Goal: Transaction & Acquisition: Purchase product/service

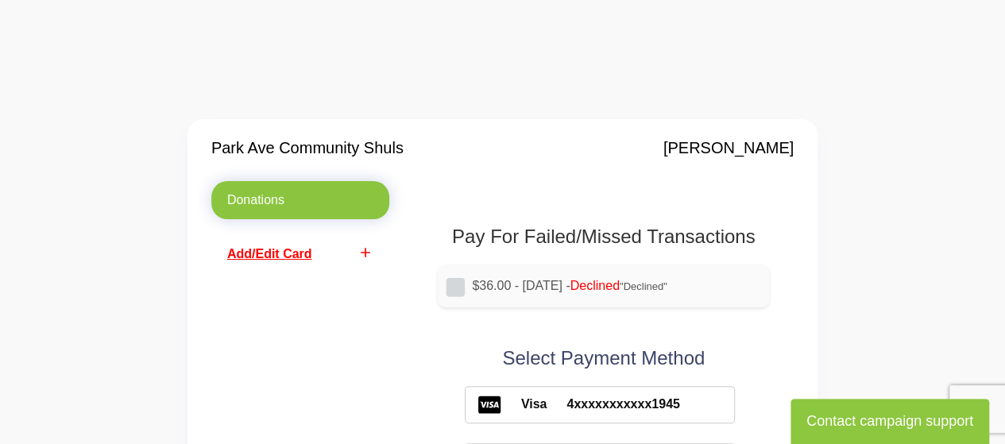
scroll to position [159, 0]
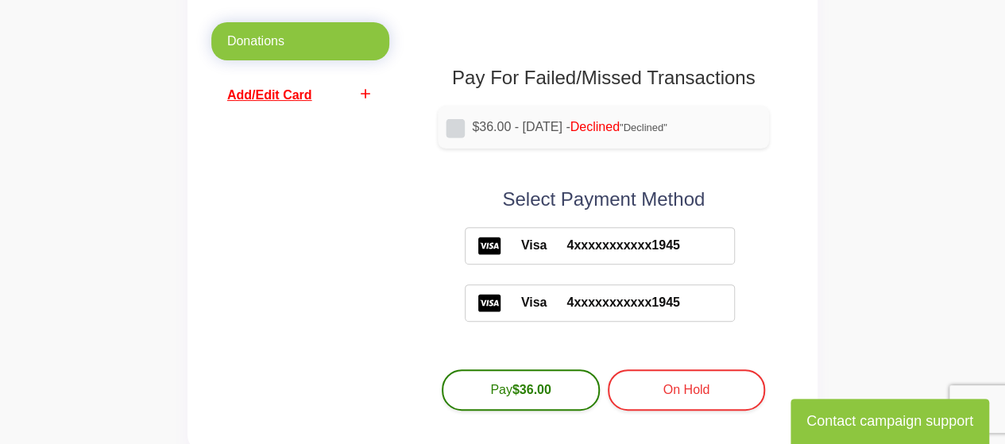
drag, startPoint x: 596, startPoint y: 250, endPoint x: 356, endPoint y: 263, distance: 240.2
click at [356, 263] on div "Donations add Add/Edit Card" at bounding box center [300, 224] width 202 height 405
click at [286, 99] on span "Add/Edit Card" at bounding box center [269, 94] width 85 height 13
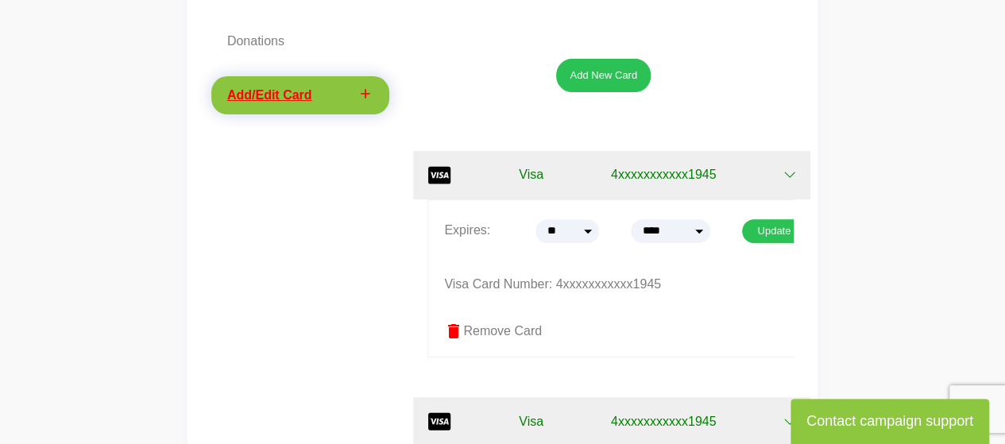
click at [511, 324] on label "delete Remove Card" at bounding box center [626, 331] width 364 height 19
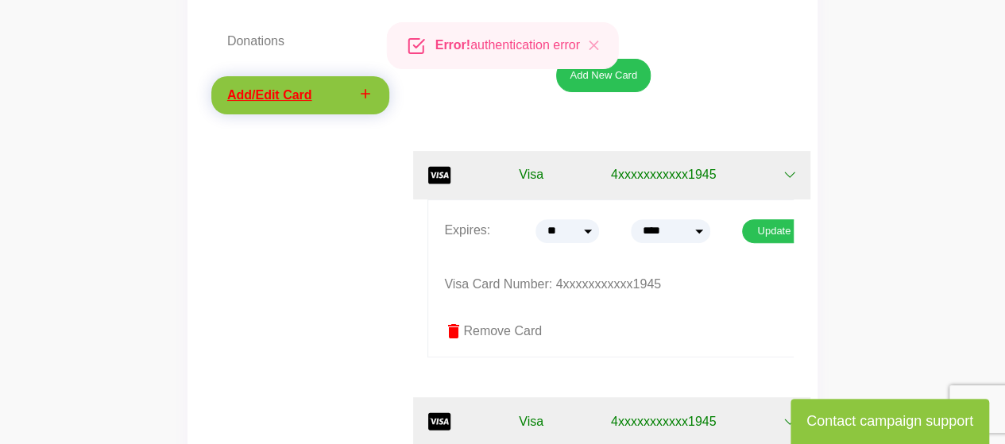
click at [507, 333] on label "delete Remove Card" at bounding box center [626, 331] width 364 height 19
click at [465, 330] on label "delete Remove Card" at bounding box center [626, 331] width 364 height 19
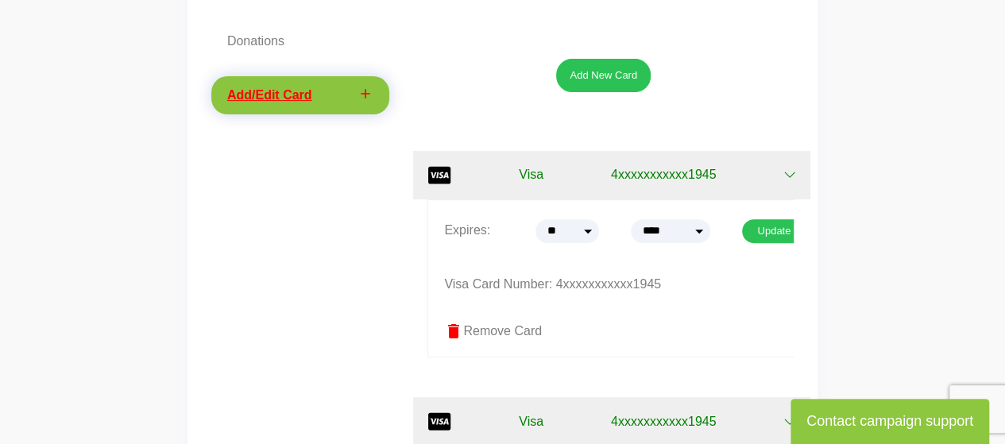
scroll to position [318, 0]
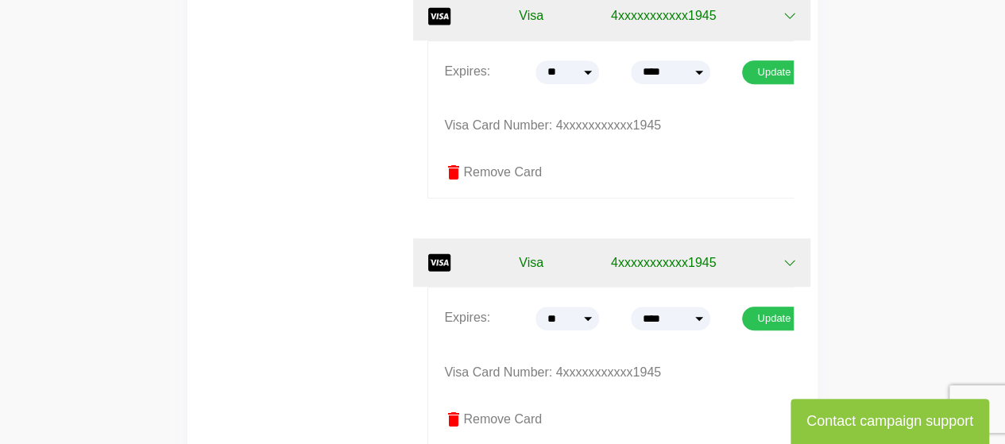
click at [482, 418] on label "delete Remove Card" at bounding box center [626, 419] width 364 height 19
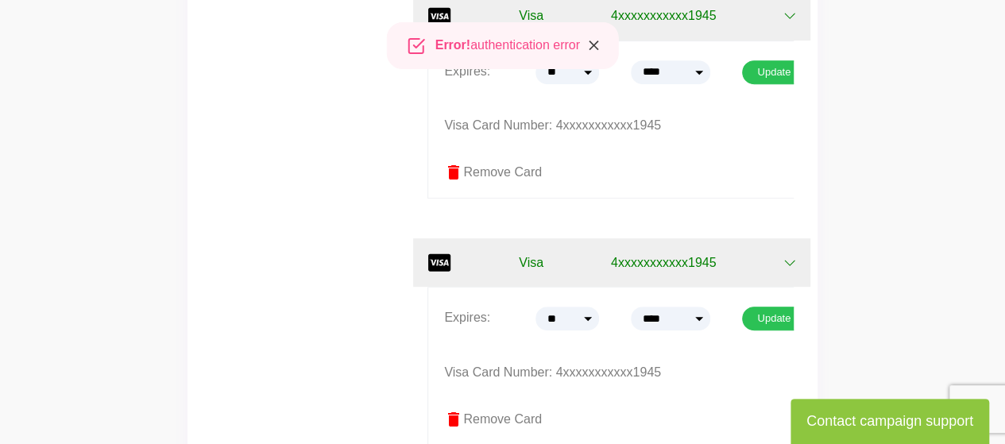
drag, startPoint x: 594, startPoint y: 44, endPoint x: 553, endPoint y: 115, distance: 82.5
click at [588, 47] on icon "Close" at bounding box center [593, 46] width 17 height 18
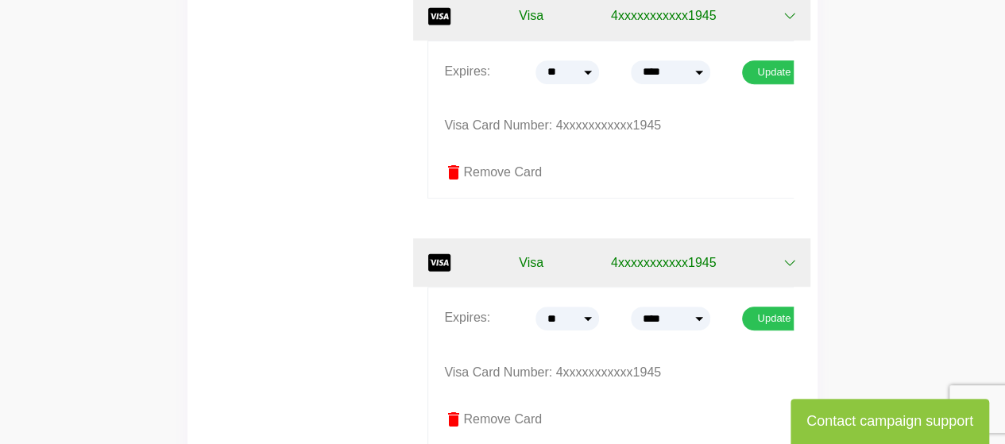
click at [511, 172] on label "delete Remove Card" at bounding box center [626, 172] width 364 height 19
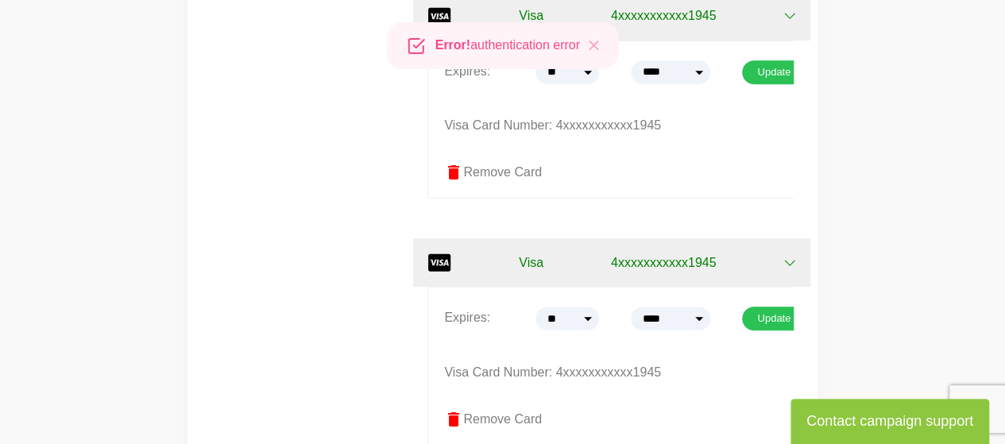
click at [782, 13] on button "Visa 4xxxxxxxxxxx1945" at bounding box center [611, 16] width 397 height 48
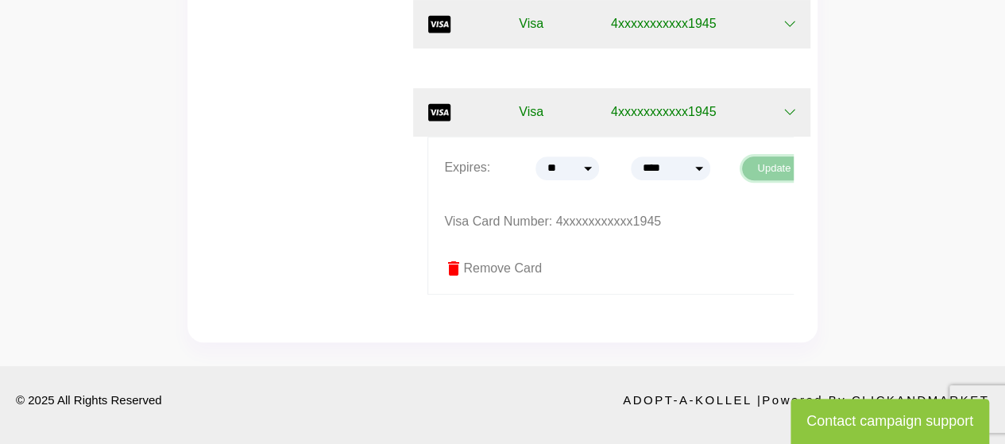
click at [777, 161] on button "Update" at bounding box center [774, 168] width 64 height 24
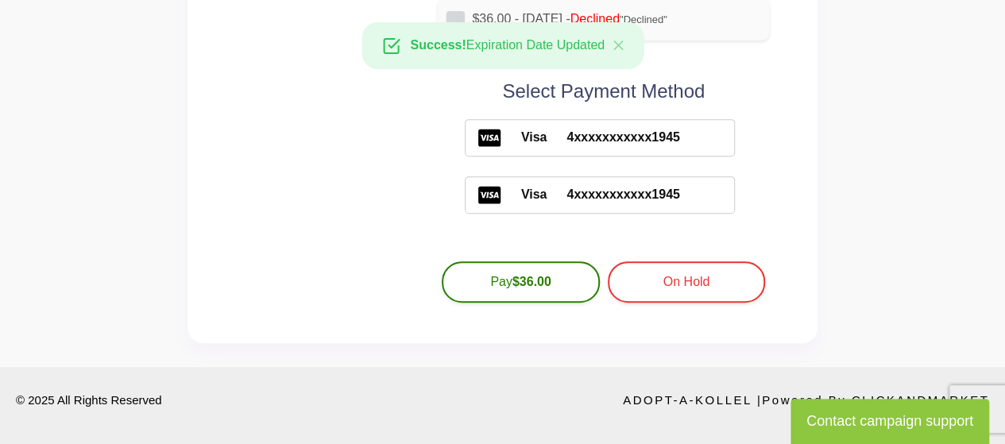
scroll to position [267, 0]
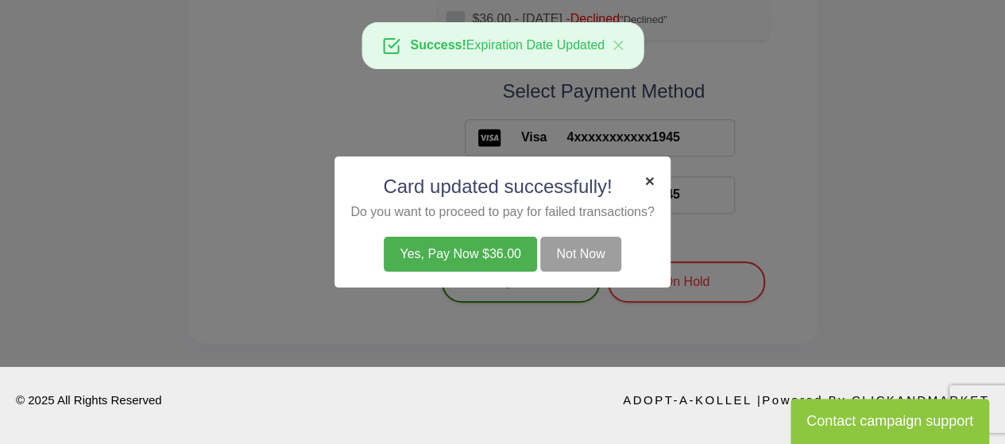
click at [649, 180] on span "×" at bounding box center [649, 181] width 10 height 18
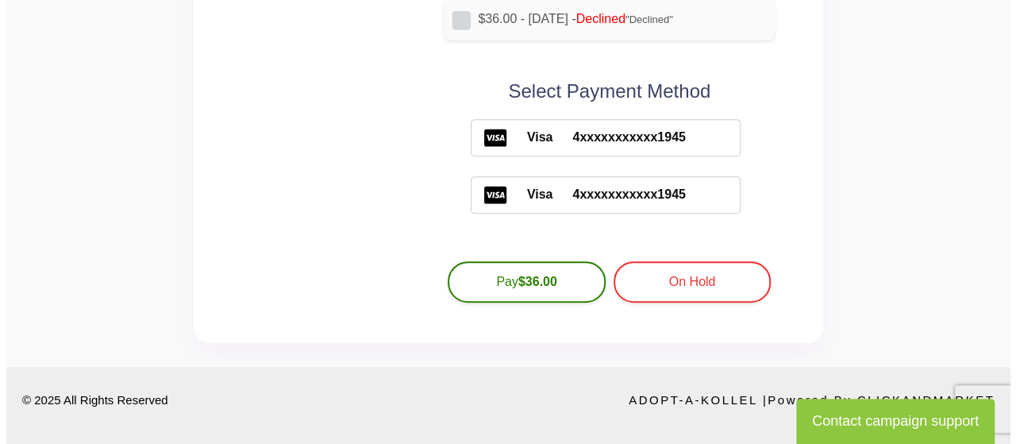
scroll to position [29, 0]
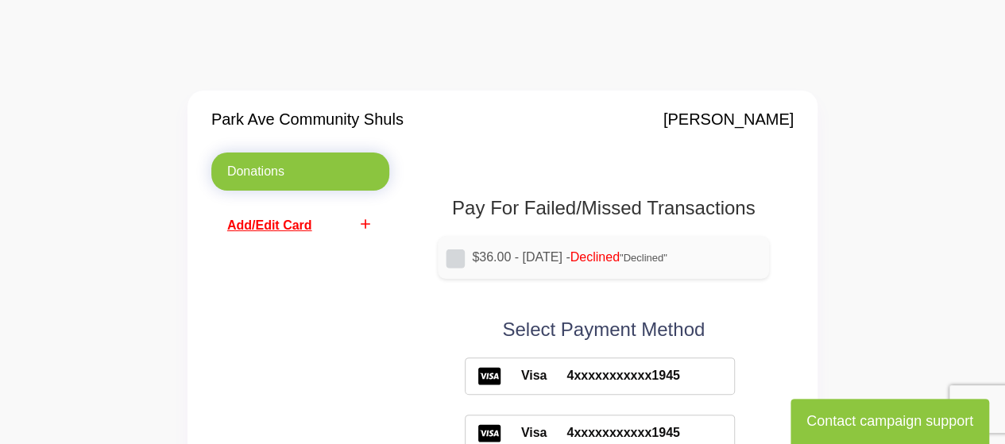
click at [259, 226] on span "Add/Edit Card" at bounding box center [269, 224] width 85 height 13
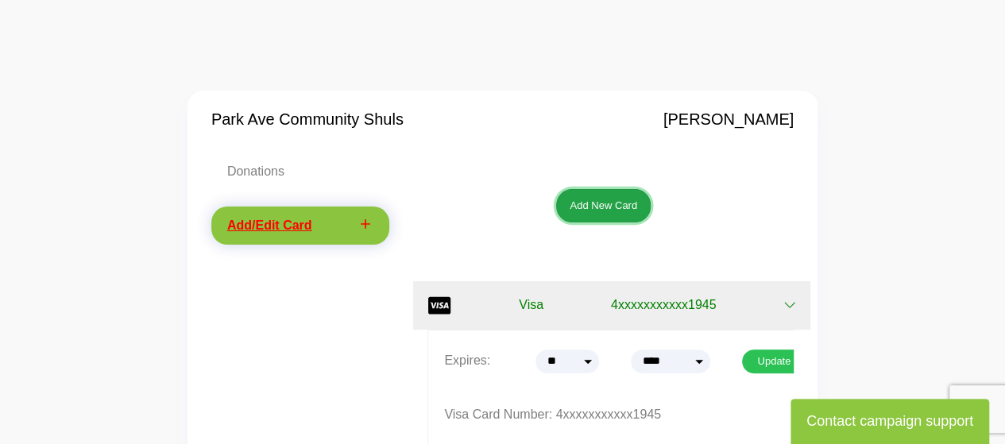
click at [605, 214] on button "Add New Card" at bounding box center [603, 205] width 94 height 33
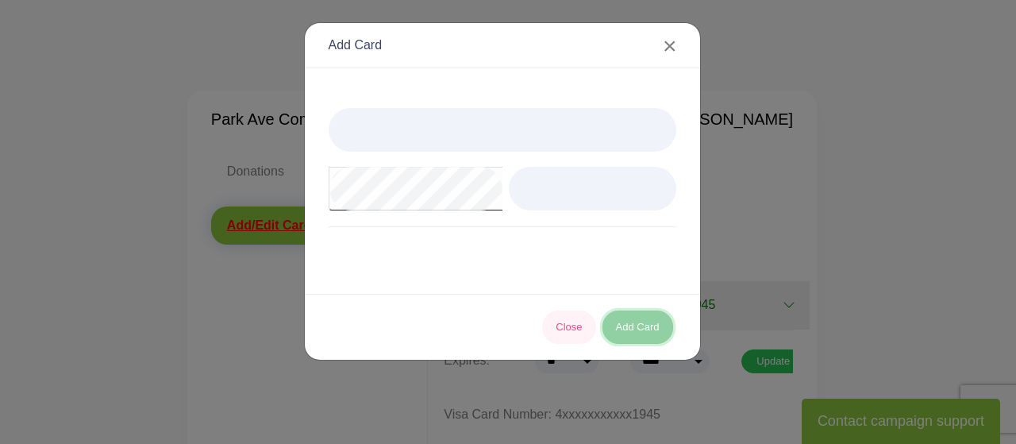
click at [631, 330] on button "Add Card" at bounding box center [638, 326] width 71 height 33
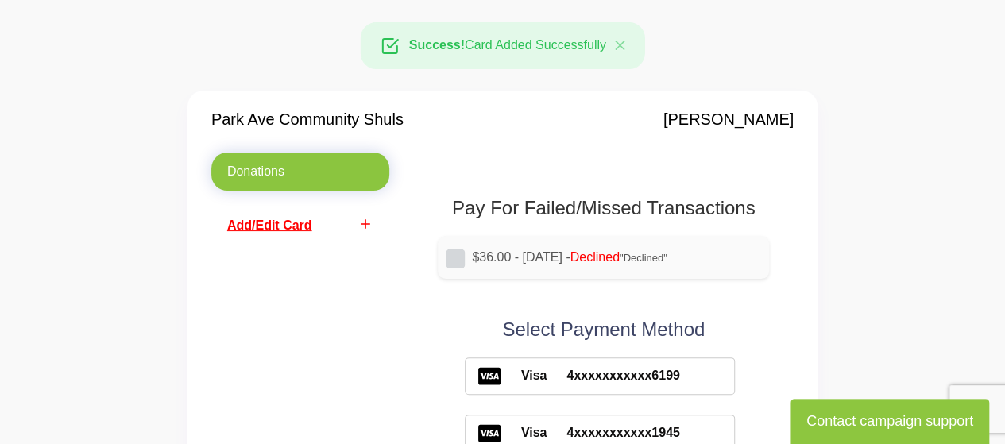
scroll to position [29, 0]
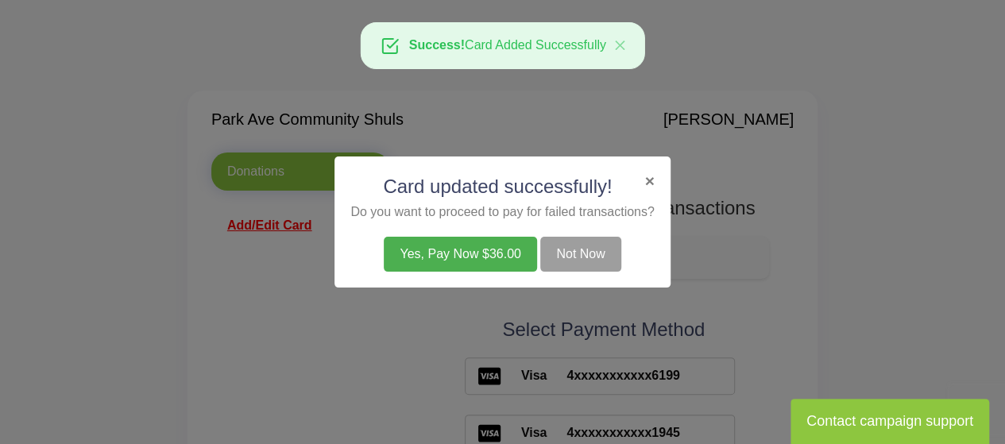
click at [415, 246] on button "Yes, Pay Now $36.00" at bounding box center [460, 254] width 152 height 35
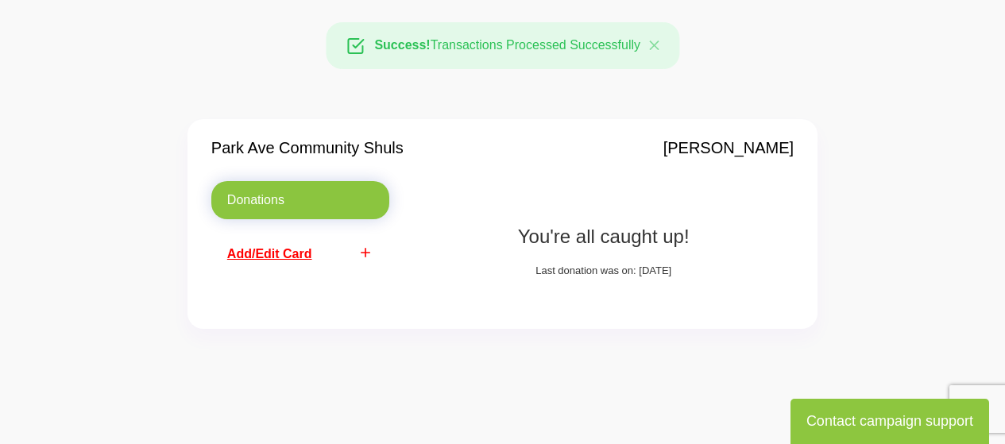
scroll to position [29, 0]
